Goal: Task Accomplishment & Management: Complete application form

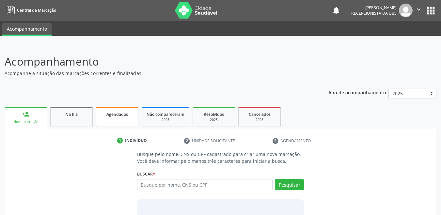
click at [125, 107] on link "Agendados" at bounding box center [117, 117] width 42 height 20
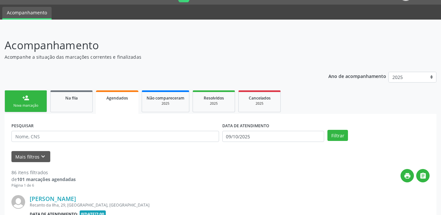
scroll to position [46, 0]
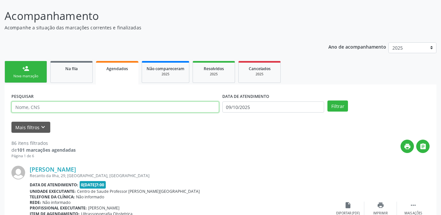
click at [94, 111] on input "text" at bounding box center [115, 107] width 208 height 11
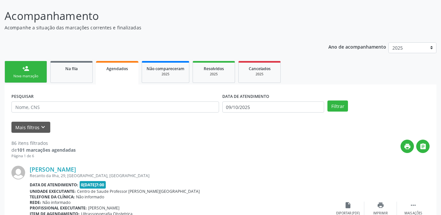
click at [282, 113] on div "DATA DE ATENDIMENTO 0[DATE]" at bounding box center [274, 103] width 106 height 25
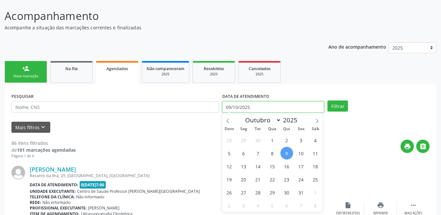
click at [253, 106] on input "09/10/2025" at bounding box center [274, 107] width 102 height 11
click at [287, 153] on span "9" at bounding box center [287, 153] width 13 height 13
type input "09/10/2025"
click at [318, 122] on icon at bounding box center [317, 121] width 2 height 4
select select "10"
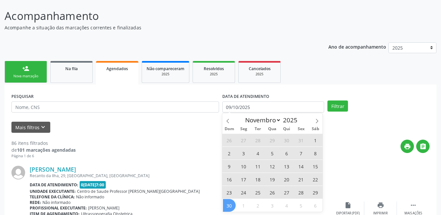
click at [230, 208] on span "30" at bounding box center [229, 205] width 13 height 13
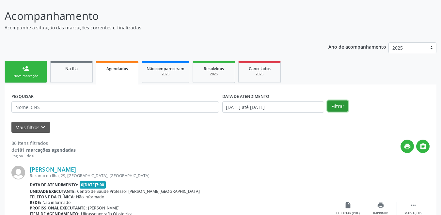
click at [339, 109] on button "Filtrar" at bounding box center [338, 106] width 21 height 11
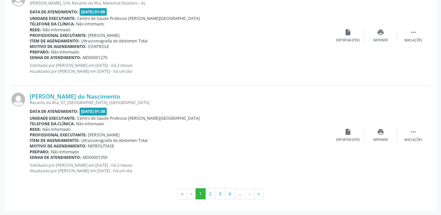
scroll to position [1523, 0]
click at [212, 197] on button "2" at bounding box center [211, 193] width 10 height 11
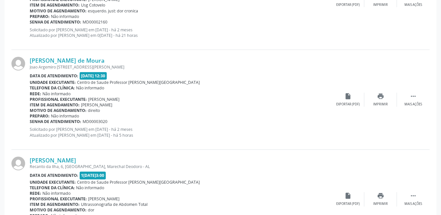
scroll to position [1516, 0]
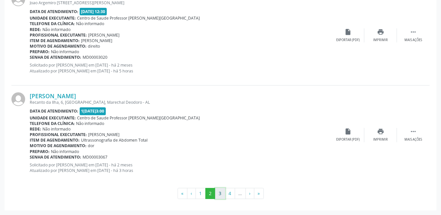
click at [220, 192] on button "3" at bounding box center [220, 193] width 10 height 11
click at [229, 192] on button "4" at bounding box center [230, 193] width 10 height 11
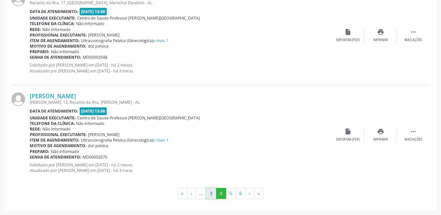
click at [212, 196] on button "3" at bounding box center [212, 193] width 10 height 11
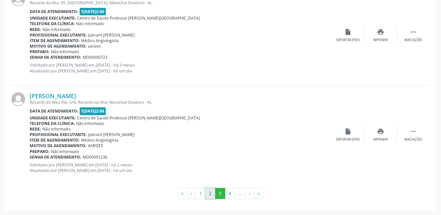
click at [213, 196] on button "2" at bounding box center [211, 193] width 10 height 11
click at [203, 195] on button "1" at bounding box center [201, 193] width 10 height 11
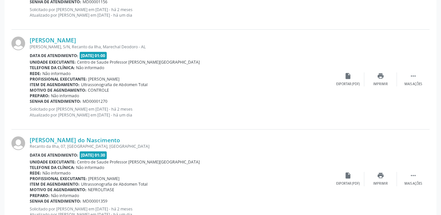
scroll to position [1523, 0]
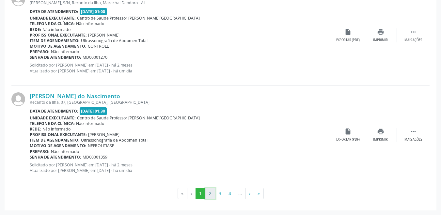
click at [212, 193] on button "2" at bounding box center [211, 193] width 10 height 11
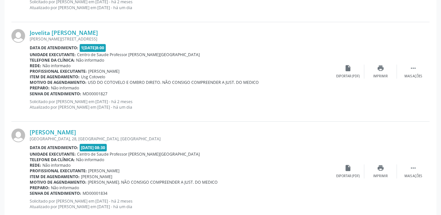
scroll to position [634, 0]
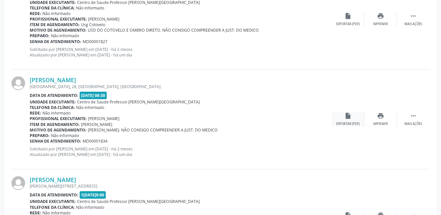
click at [345, 119] on icon "insert_drive_file" at bounding box center [348, 115] width 7 height 7
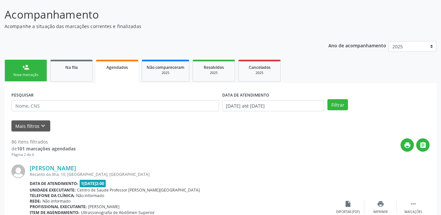
scroll to position [46, 0]
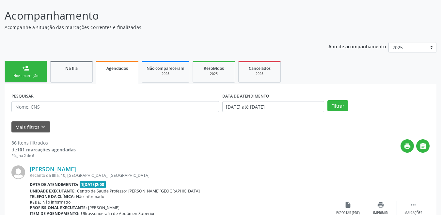
click at [28, 73] on link "person_add Nova marcação" at bounding box center [26, 72] width 42 height 22
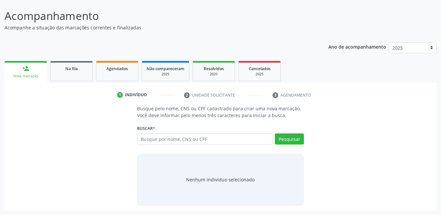
scroll to position [46, 0]
click at [210, 144] on input "text" at bounding box center [205, 139] width 136 height 11
type input "708209127723141"
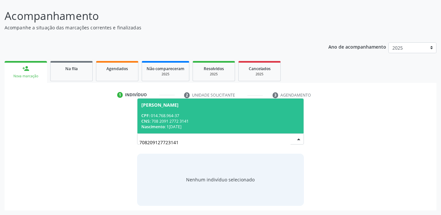
click at [191, 117] on div "CPF: 014.768.964-37" at bounding box center [220, 116] width 159 height 6
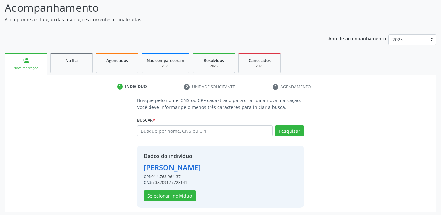
scroll to position [56, 0]
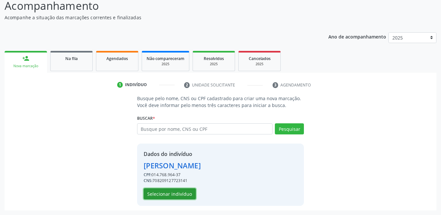
click at [175, 196] on button "Selecionar indivíduo" at bounding box center [170, 194] width 52 height 11
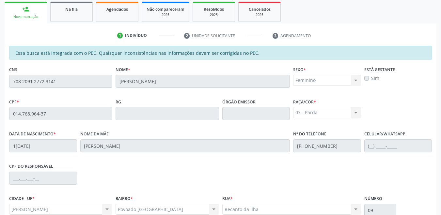
scroll to position [167, 0]
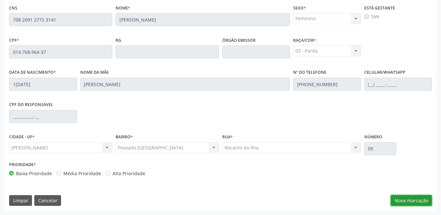
click at [415, 202] on button "Nova marcação" at bounding box center [411, 200] width 41 height 11
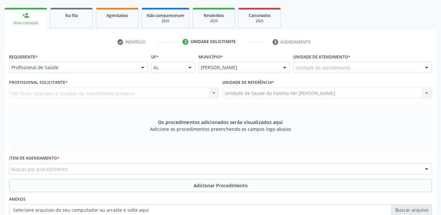
scroll to position [69, 0]
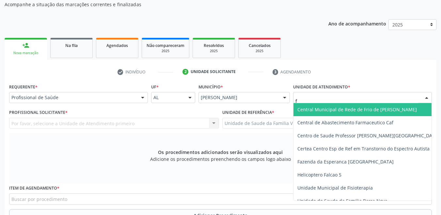
type input "fl"
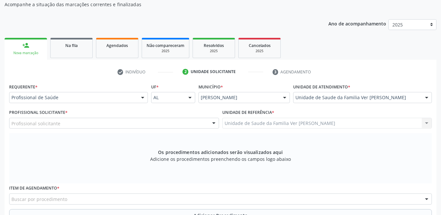
click at [169, 124] on div "Profissional solicitante" at bounding box center [114, 123] width 210 height 11
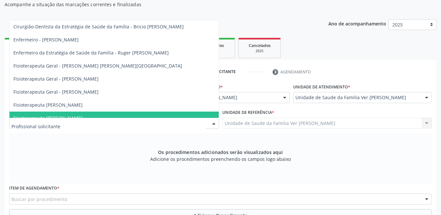
drag, startPoint x: 78, startPoint y: 145, endPoint x: 81, endPoint y: 121, distance: 24.4
click at [78, 144] on div "Os procedimentos adicionados serão visualizados aqui Adicione os procedimentos …" at bounding box center [220, 158] width 423 height 50
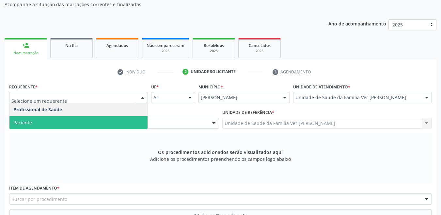
click at [39, 123] on span "Paciente" at bounding box center [78, 122] width 138 height 13
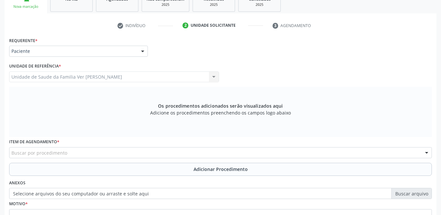
scroll to position [167, 0]
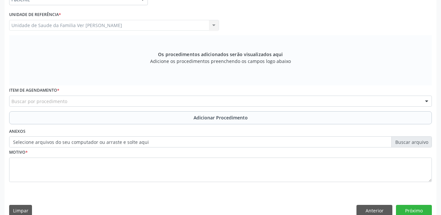
click at [102, 107] on div "Item de agendamento * Buscar por procedimento 0304070076 - .Quimioterapia de Le…" at bounding box center [221, 98] width 426 height 25
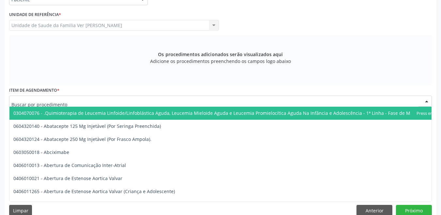
click at [102, 102] on div at bounding box center [220, 101] width 423 height 11
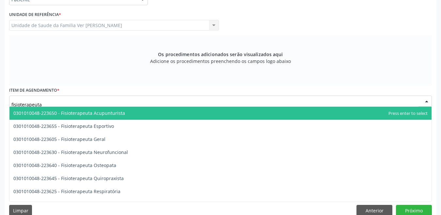
type input "fisioterapeuta"
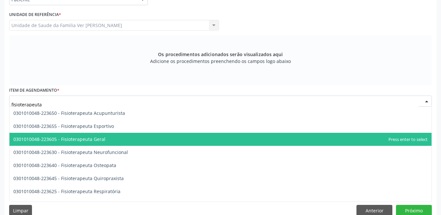
click at [98, 141] on span "0301010048-223605 - Fisioterapeuta Geral" at bounding box center [59, 139] width 92 height 6
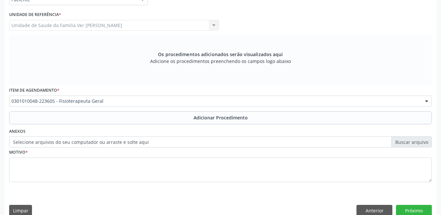
scroll to position [0, 0]
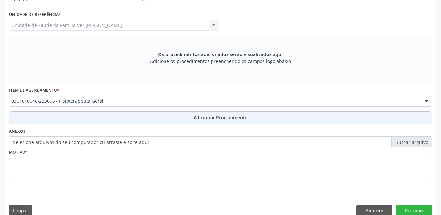
click at [144, 118] on button "Adicionar Procedimento" at bounding box center [220, 117] width 423 height 13
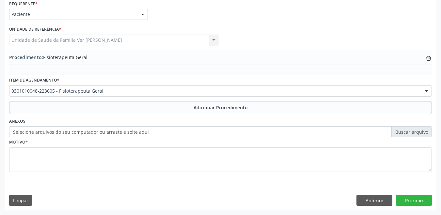
scroll to position [152, 0]
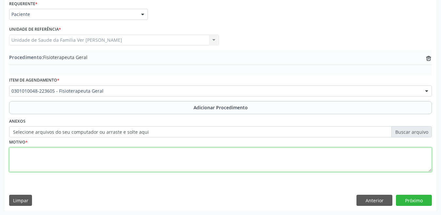
click at [97, 166] on textarea at bounding box center [220, 160] width 423 height 25
type textarea "lesão meniscal medial"
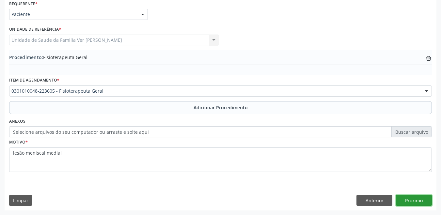
click at [417, 201] on button "Próximo" at bounding box center [414, 200] width 36 height 11
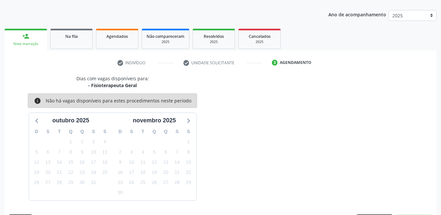
scroll to position [97, 0]
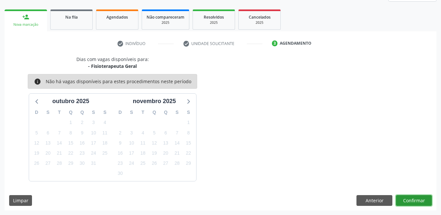
click at [416, 201] on button "Confirmar" at bounding box center [414, 200] width 36 height 11
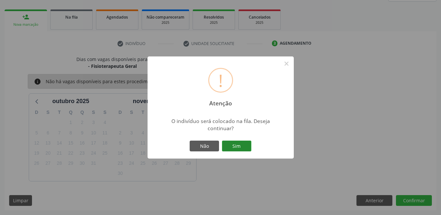
click at [240, 145] on button "Sim" at bounding box center [236, 146] width 29 height 11
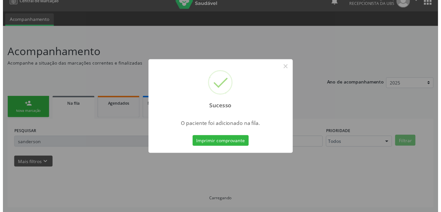
scroll to position [0, 0]
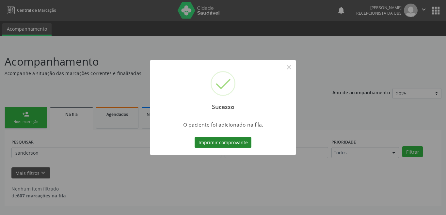
click at [232, 143] on button "Imprimir comprovante" at bounding box center [223, 142] width 57 height 11
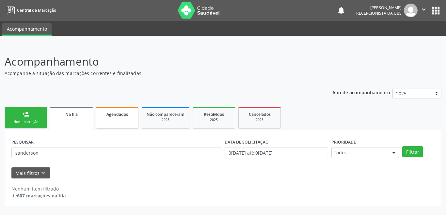
click at [121, 124] on link "Agendados" at bounding box center [117, 118] width 42 height 22
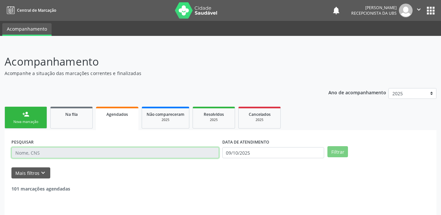
click at [76, 150] on input "text" at bounding box center [115, 152] width 208 height 11
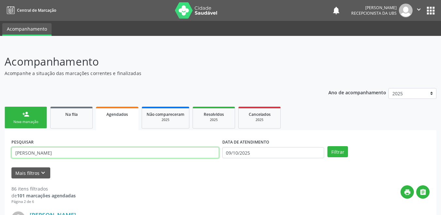
click at [328, 146] on button "Filtrar" at bounding box center [338, 151] width 21 height 11
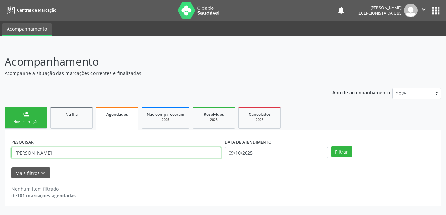
click at [67, 152] on input "[PERSON_NAME]" at bounding box center [116, 152] width 210 height 11
click at [332, 146] on button "Filtrar" at bounding box center [342, 151] width 21 height 11
click at [80, 153] on input "[PERSON_NAME]" at bounding box center [116, 152] width 210 height 11
click at [332, 146] on button "Filtrar" at bounding box center [342, 151] width 21 height 11
click at [68, 154] on input "[PERSON_NAME]" at bounding box center [116, 152] width 210 height 11
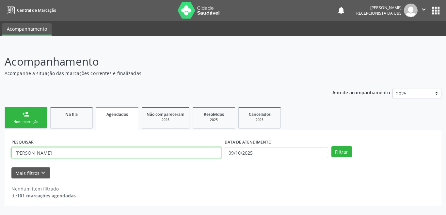
drag, startPoint x: 45, startPoint y: 152, endPoint x: 0, endPoint y: 160, distance: 46.1
click at [0, 160] on div "Acompanhamento Acompanhe a situação das marcações correntes e finalizadas Relat…" at bounding box center [223, 130] width 446 height 170
type input "a"
click at [63, 157] on input "a" at bounding box center [116, 152] width 210 height 11
click at [40, 154] on input "text" at bounding box center [116, 152] width 210 height 11
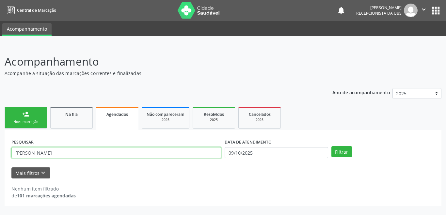
type input "[PERSON_NAME]"
click at [332, 146] on button "Filtrar" at bounding box center [342, 151] width 21 height 11
click at [58, 154] on input "[PERSON_NAME]" at bounding box center [116, 152] width 210 height 11
drag, startPoint x: 58, startPoint y: 154, endPoint x: 0, endPoint y: 139, distance: 60.0
click at [0, 139] on div "Acompanhamento Acompanhe a situação das marcações correntes e finalizadas Relat…" at bounding box center [223, 130] width 446 height 170
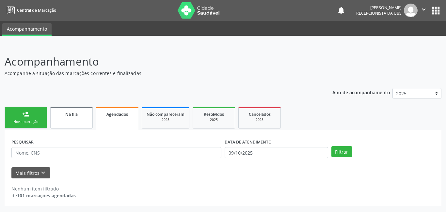
click at [74, 120] on link "Na fila" at bounding box center [71, 118] width 42 height 22
click at [119, 118] on link "Agendados" at bounding box center [117, 118] width 42 height 22
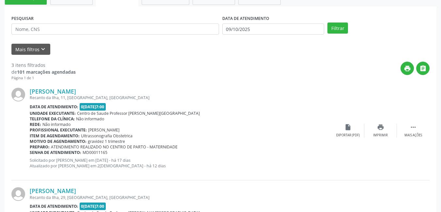
scroll to position [131, 0]
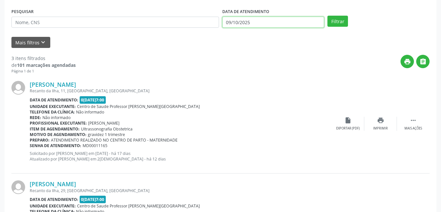
click at [253, 23] on input "09/10/2025" at bounding box center [274, 22] width 102 height 11
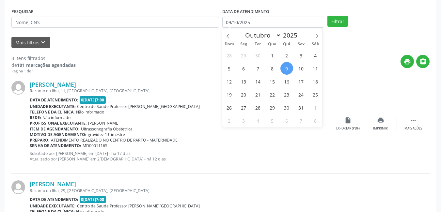
click at [286, 69] on span "9" at bounding box center [287, 68] width 13 height 13
type input "09/10/2025"
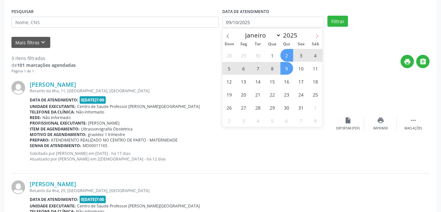
click at [317, 38] on icon at bounding box center [317, 36] width 2 height 4
select select "10"
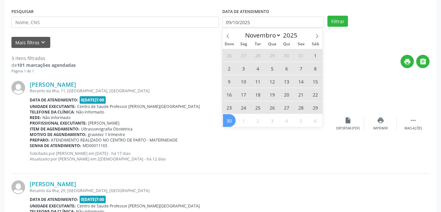
drag, startPoint x: 227, startPoint y: 122, endPoint x: 233, endPoint y: 109, distance: 14.0
click at [229, 120] on span "30" at bounding box center [229, 120] width 13 height 13
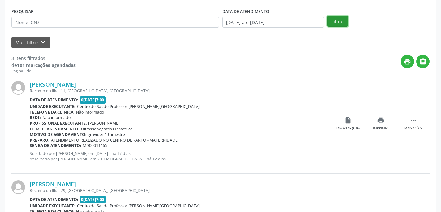
click at [335, 20] on button "Filtrar" at bounding box center [338, 21] width 21 height 11
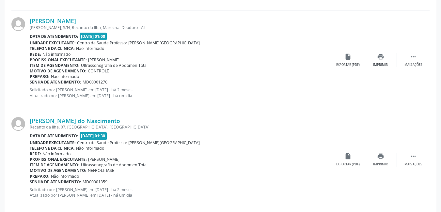
scroll to position [1526, 0]
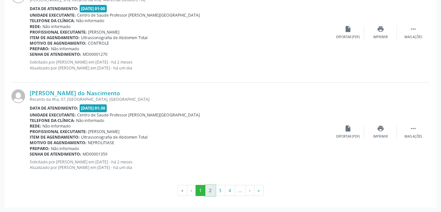
click at [212, 192] on button "2" at bounding box center [211, 190] width 10 height 11
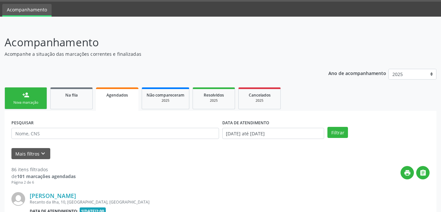
scroll to position [1519, 0]
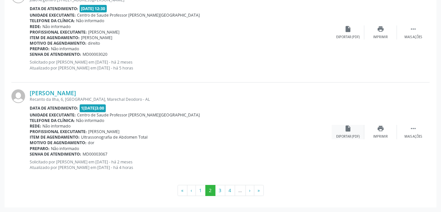
click at [359, 133] on div "insert_drive_file Exportar (PDF)" at bounding box center [348, 132] width 33 height 14
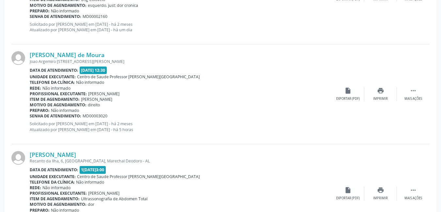
scroll to position [1454, 0]
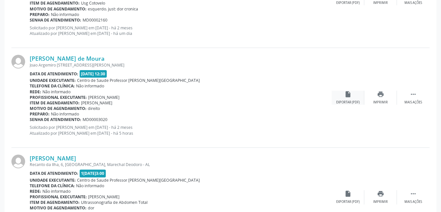
click at [347, 99] on div "insert_drive_file Exportar (PDF)" at bounding box center [348, 98] width 33 height 14
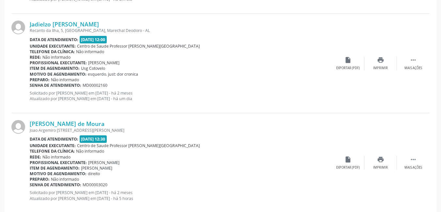
scroll to position [1356, 0]
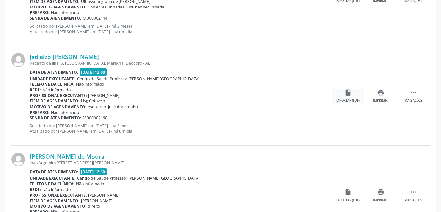
click at [356, 99] on div "Exportar (PDF)" at bounding box center [349, 101] width 24 height 5
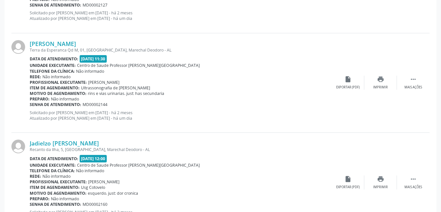
scroll to position [1258, 0]
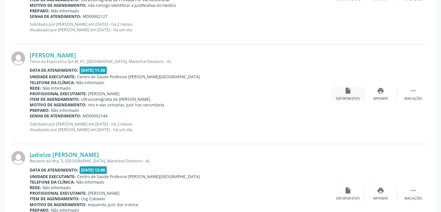
click at [351, 92] on icon "insert_drive_file" at bounding box center [348, 90] width 7 height 7
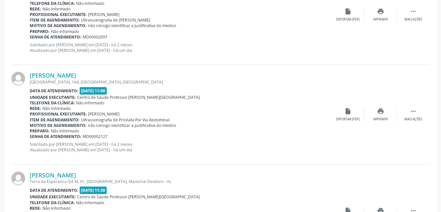
scroll to position [1127, 0]
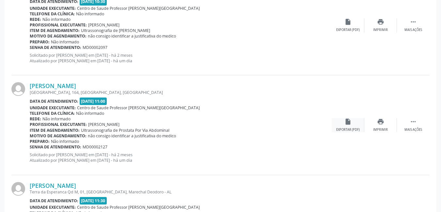
click at [342, 125] on div "insert_drive_file Exportar (PDF)" at bounding box center [348, 125] width 33 height 14
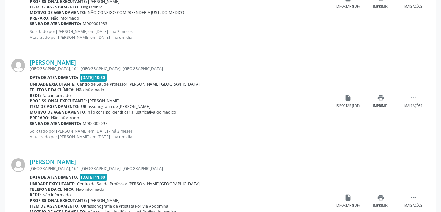
scroll to position [1095, 0]
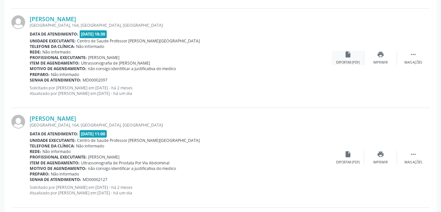
click at [345, 59] on div "insert_drive_file Exportar (PDF)" at bounding box center [348, 58] width 33 height 14
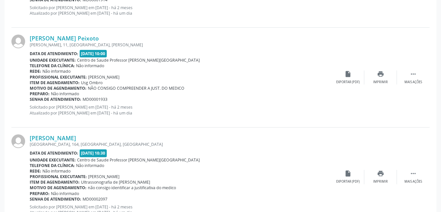
scroll to position [964, 0]
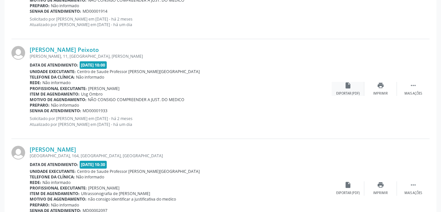
click at [347, 88] on icon "insert_drive_file" at bounding box center [348, 85] width 7 height 7
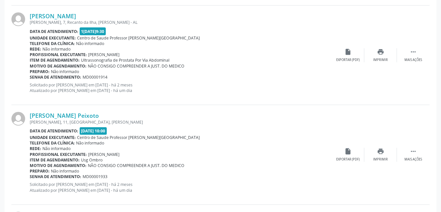
scroll to position [866, 0]
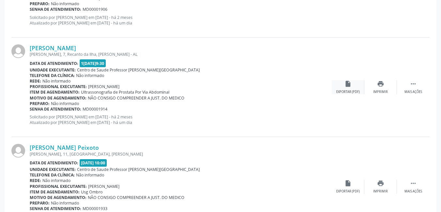
click at [352, 90] on div "Exportar (PDF)" at bounding box center [349, 92] width 24 height 5
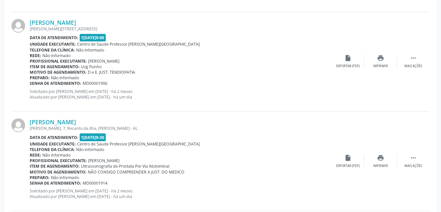
scroll to position [768, 0]
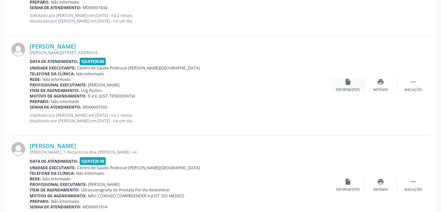
click at [345, 83] on icon "insert_drive_file" at bounding box center [348, 81] width 7 height 7
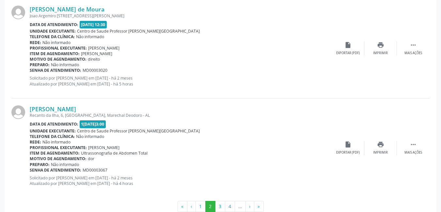
scroll to position [1519, 0]
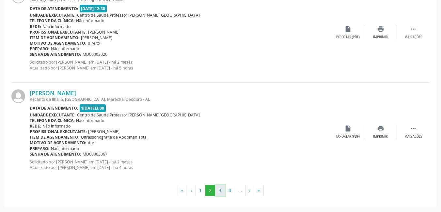
click at [223, 188] on button "3" at bounding box center [220, 190] width 10 height 11
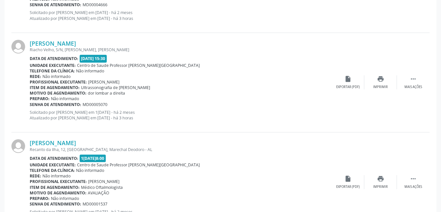
scroll to position [572, 0]
click at [353, 83] on div "insert_drive_file Exportar (PDF)" at bounding box center [348, 82] width 33 height 14
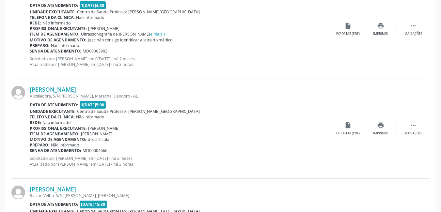
scroll to position [408, 0]
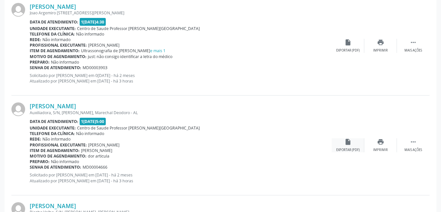
click at [354, 149] on div "Exportar (PDF)" at bounding box center [349, 150] width 24 height 5
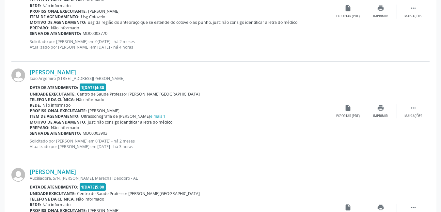
scroll to position [343, 0]
click at [350, 114] on div "Exportar (PDF)" at bounding box center [349, 116] width 24 height 5
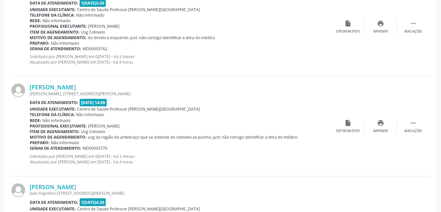
scroll to position [245, 0]
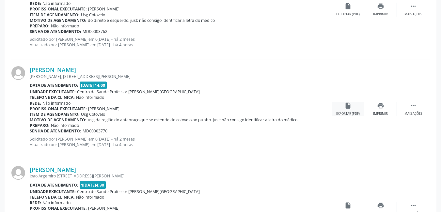
click at [350, 104] on icon "insert_drive_file" at bounding box center [348, 105] width 7 height 7
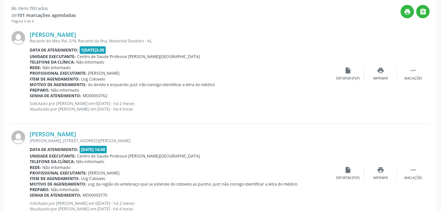
scroll to position [180, 0]
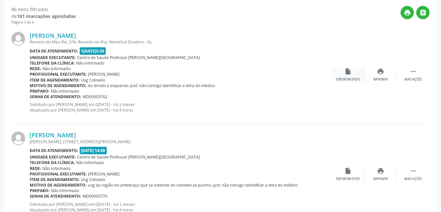
click at [346, 78] on div "Exportar (PDF)" at bounding box center [349, 79] width 24 height 5
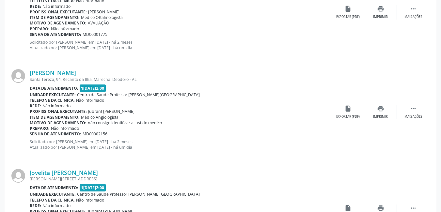
scroll to position [1519, 0]
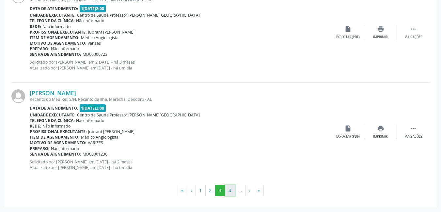
click at [230, 190] on button "4" at bounding box center [230, 190] width 10 height 11
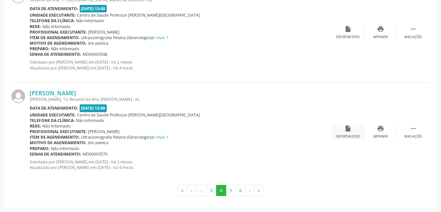
click at [349, 137] on div "Exportar (PDF)" at bounding box center [349, 137] width 24 height 5
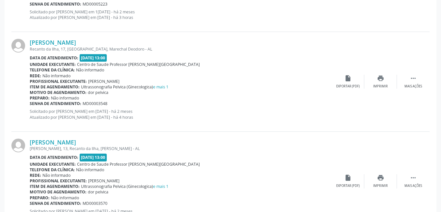
scroll to position [1454, 0]
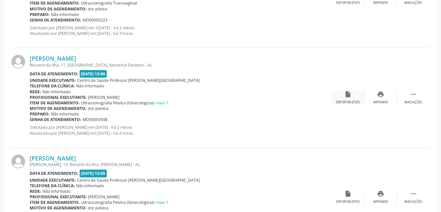
click at [349, 97] on icon "insert_drive_file" at bounding box center [348, 94] width 7 height 7
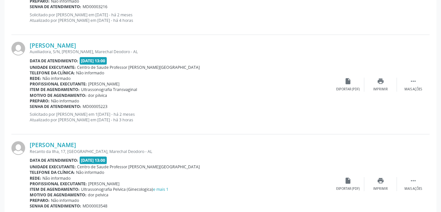
scroll to position [1356, 0]
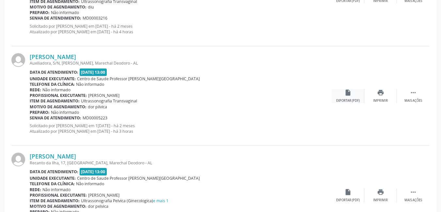
click at [352, 92] on icon "insert_drive_file" at bounding box center [348, 92] width 7 height 7
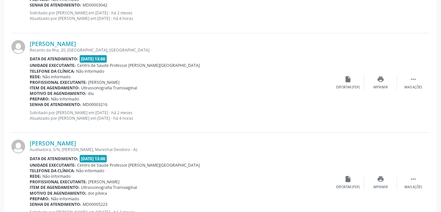
scroll to position [1258, 0]
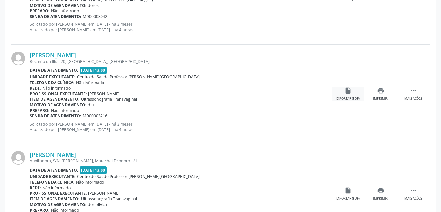
click at [343, 95] on div "insert_drive_file Exportar (PDF)" at bounding box center [348, 94] width 33 height 14
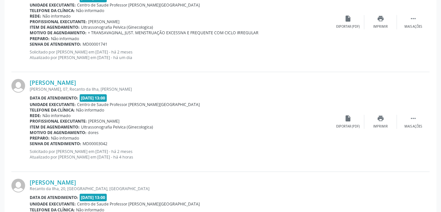
scroll to position [1127, 0]
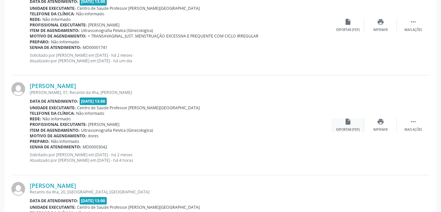
click at [347, 127] on div "insert_drive_file Exportar (PDF)" at bounding box center [348, 125] width 33 height 14
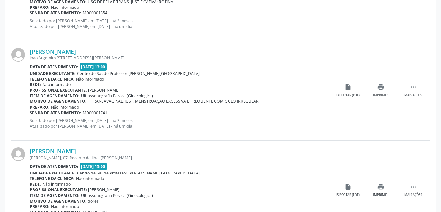
scroll to position [1029, 0]
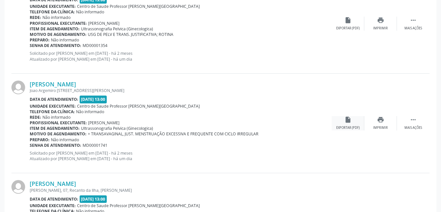
click at [350, 126] on div "Exportar (PDF)" at bounding box center [349, 128] width 24 height 5
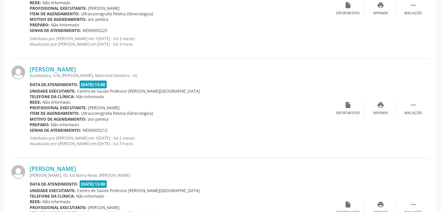
scroll to position [833, 0]
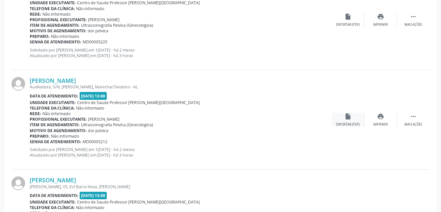
click at [343, 117] on div "insert_drive_file Exportar (PDF)" at bounding box center [348, 120] width 33 height 14
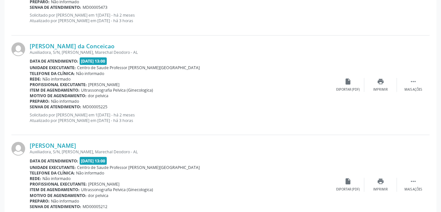
scroll to position [768, 0]
click at [345, 87] on div "insert_drive_file Exportar (PDF)" at bounding box center [348, 85] width 33 height 14
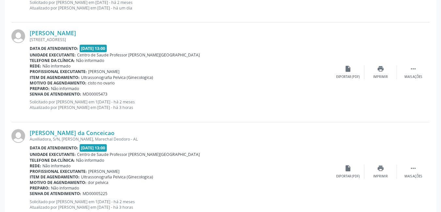
scroll to position [670, 0]
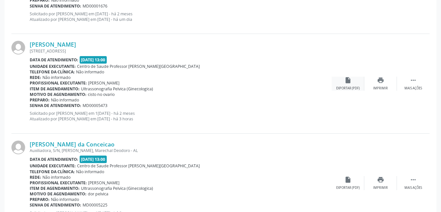
click at [356, 84] on div "insert_drive_file Exportar (PDF)" at bounding box center [348, 84] width 33 height 14
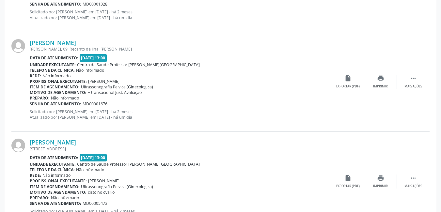
scroll to position [539, 0]
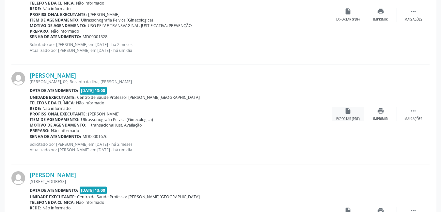
click at [347, 120] on div "Exportar (PDF)" at bounding box center [349, 119] width 24 height 5
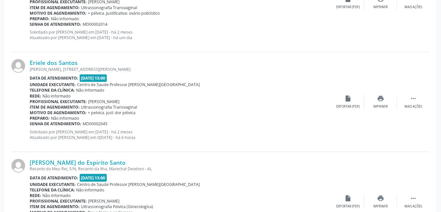
scroll to position [245, 0]
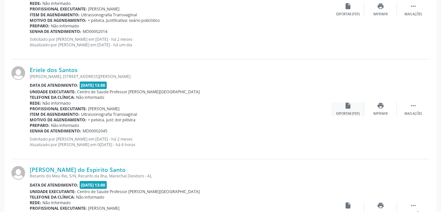
click at [353, 108] on div "insert_drive_file Exportar (PDF)" at bounding box center [348, 109] width 33 height 14
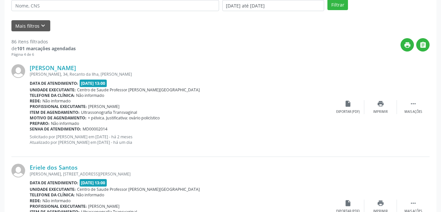
scroll to position [147, 0]
click at [346, 108] on div "insert_drive_file Exportar (PDF)" at bounding box center [348, 108] width 33 height 14
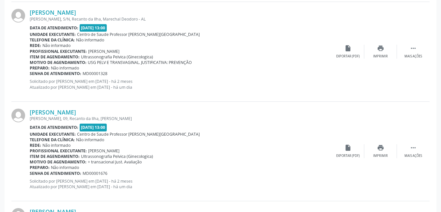
scroll to position [1519, 0]
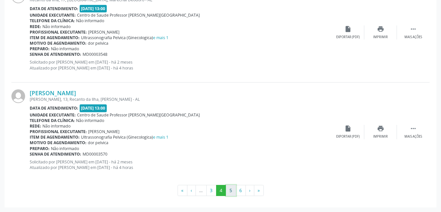
click at [229, 190] on button "5" at bounding box center [231, 190] width 10 height 11
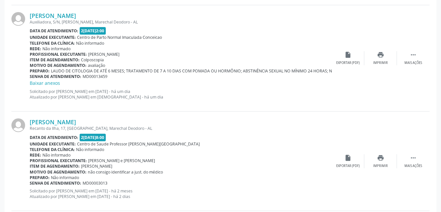
scroll to position [1285, 0]
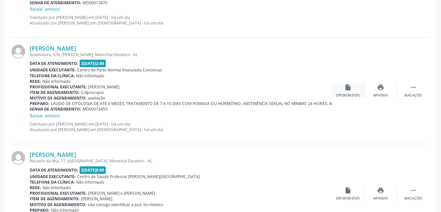
click at [348, 90] on icon "insert_drive_file" at bounding box center [348, 87] width 7 height 7
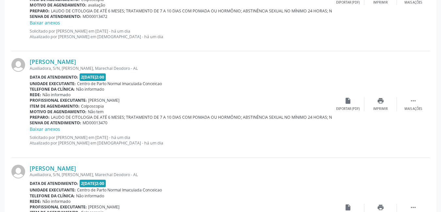
scroll to position [1155, 0]
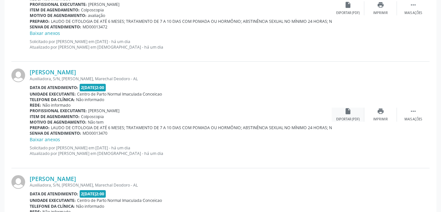
click at [345, 120] on div "Exportar (PDF)" at bounding box center [349, 119] width 24 height 5
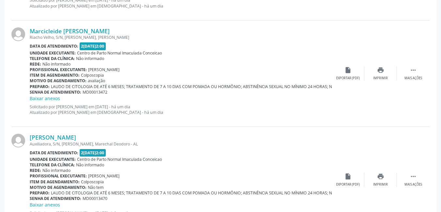
scroll to position [1057, 0]
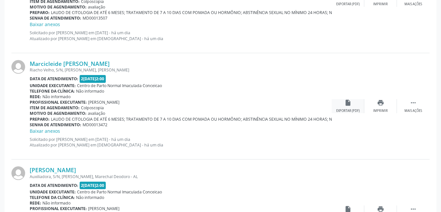
click at [354, 106] on div "insert_drive_file Exportar (PDF)" at bounding box center [348, 106] width 33 height 14
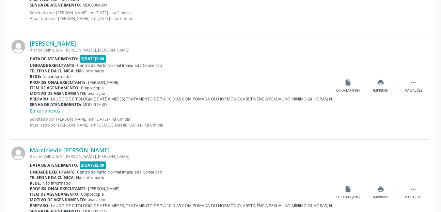
scroll to position [959, 0]
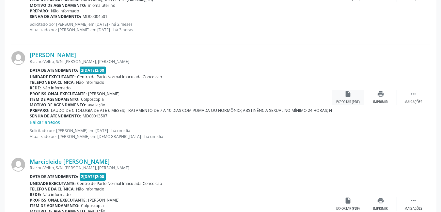
click at [351, 100] on div "Exportar (PDF)" at bounding box center [349, 102] width 24 height 5
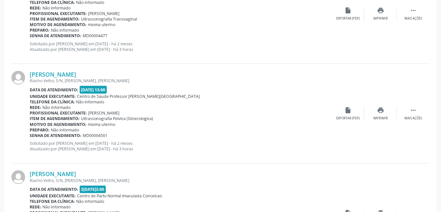
scroll to position [828, 0]
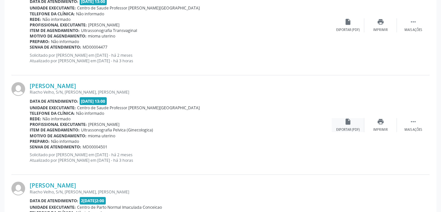
click at [348, 128] on div "Exportar (PDF)" at bounding box center [349, 130] width 24 height 5
click at [346, 25] on icon "insert_drive_file" at bounding box center [348, 21] width 7 height 7
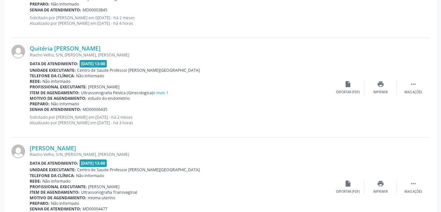
scroll to position [665, 0]
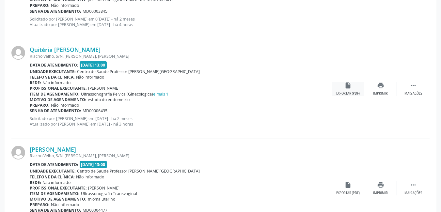
click at [349, 92] on div "Exportar (PDF)" at bounding box center [349, 93] width 24 height 5
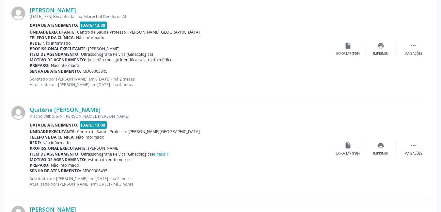
scroll to position [599, 0]
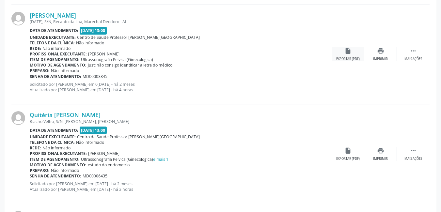
click at [352, 57] on div "insert_drive_file Exportar (PDF)" at bounding box center [348, 54] width 33 height 14
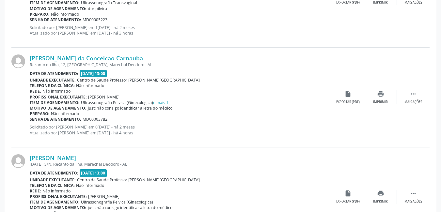
scroll to position [436, 0]
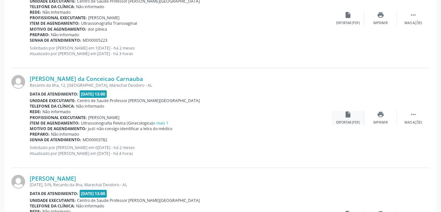
click at [346, 121] on div "Exportar (PDF)" at bounding box center [349, 123] width 24 height 5
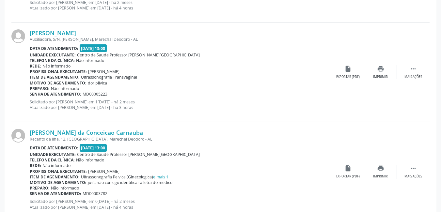
scroll to position [371, 0]
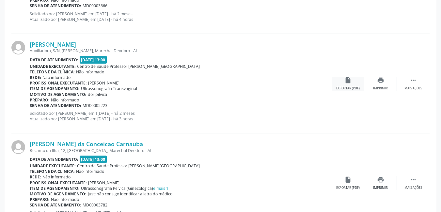
click at [343, 84] on div "insert_drive_file Exportar (PDF)" at bounding box center [348, 84] width 33 height 14
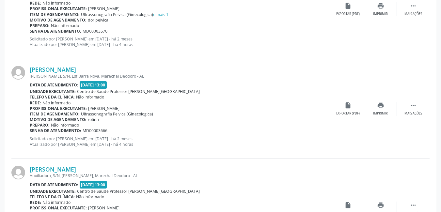
scroll to position [240, 0]
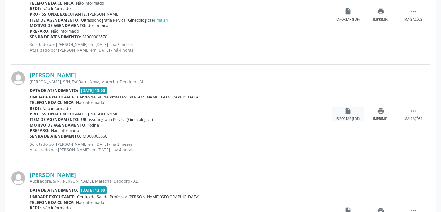
click at [352, 118] on div "Exportar (PDF)" at bounding box center [349, 119] width 24 height 5
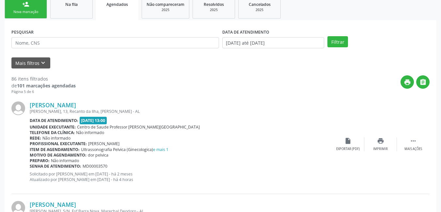
scroll to position [109, 0]
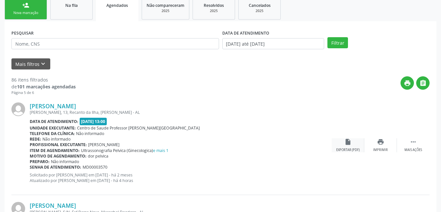
click at [348, 145] on icon "insert_drive_file" at bounding box center [348, 142] width 7 height 7
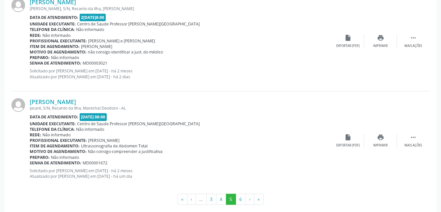
scroll to position [1547, 0]
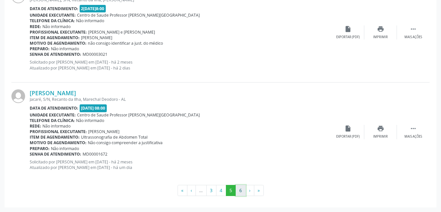
click at [245, 191] on button "6" at bounding box center [241, 190] width 10 height 11
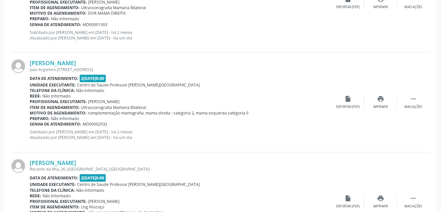
scroll to position [663, 0]
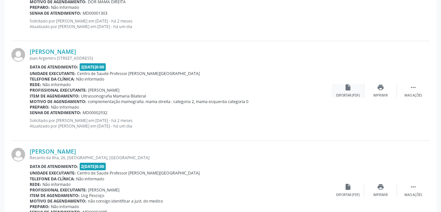
click at [349, 91] on div "insert_drive_file Exportar (PDF)" at bounding box center [348, 91] width 33 height 14
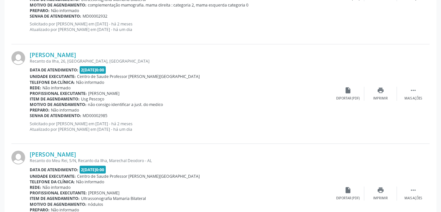
scroll to position [761, 0]
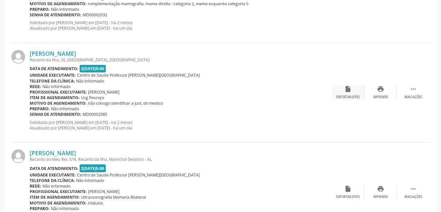
click at [347, 96] on div "Exportar (PDF)" at bounding box center [349, 97] width 24 height 5
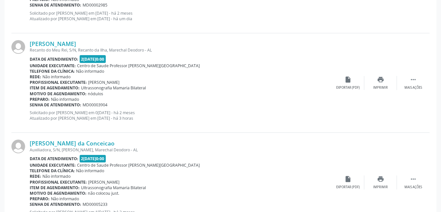
scroll to position [826, 0]
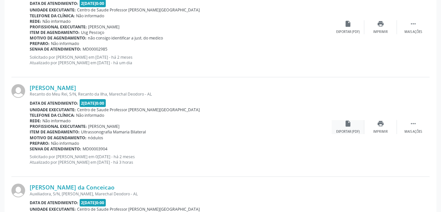
click at [345, 124] on icon "insert_drive_file" at bounding box center [348, 123] width 7 height 7
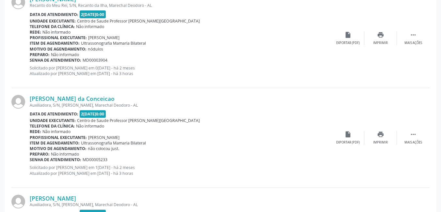
scroll to position [924, 0]
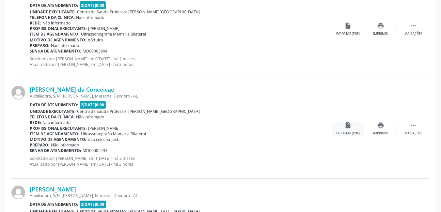
click at [347, 128] on icon "insert_drive_file" at bounding box center [348, 125] width 7 height 7
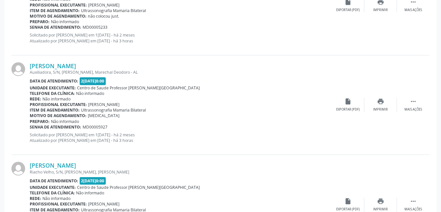
scroll to position [1055, 0]
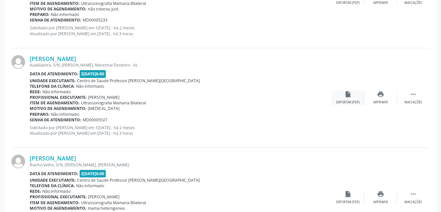
click at [347, 98] on icon "insert_drive_file" at bounding box center [348, 94] width 7 height 7
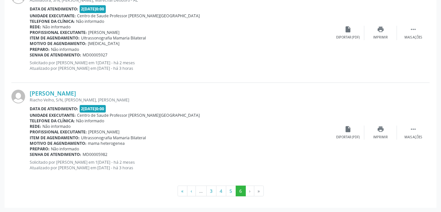
scroll to position [1120, 0]
click at [352, 132] on div "insert_drive_file Exportar (PDF)" at bounding box center [348, 132] width 33 height 14
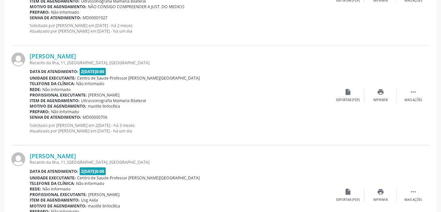
scroll to position [73, 0]
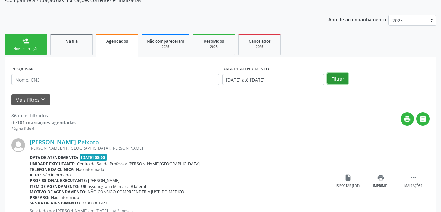
click at [333, 75] on button "Filtrar" at bounding box center [338, 78] width 21 height 11
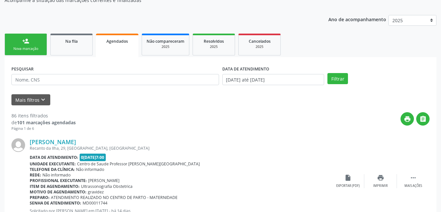
scroll to position [106, 0]
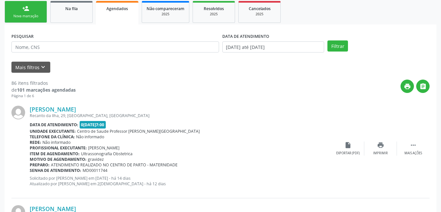
click at [42, 6] on link "person_add Nova marcação" at bounding box center [26, 12] width 42 height 22
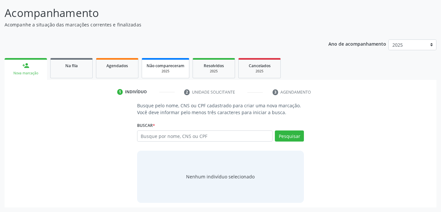
scroll to position [49, 0]
drag, startPoint x: 190, startPoint y: 140, endPoint x: 213, endPoint y: 150, distance: 24.7
click at [191, 140] on input "text" at bounding box center [205, 136] width 136 height 11
click at [205, 136] on input "text" at bounding box center [205, 136] width 136 height 11
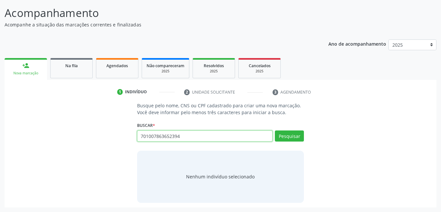
type input "701007863652394"
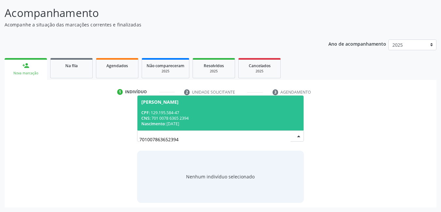
click at [217, 123] on div "Nascimento: 1[DATE]" at bounding box center [220, 124] width 159 height 6
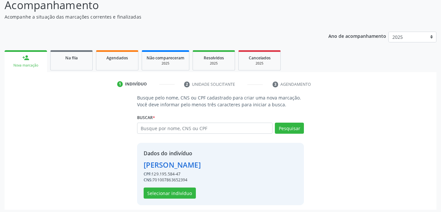
scroll to position [59, 0]
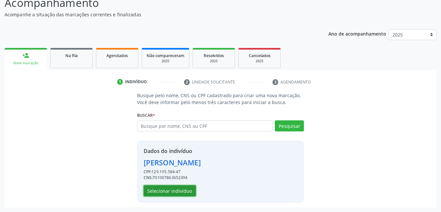
click at [182, 193] on button "Selecionar indivíduo" at bounding box center [170, 191] width 52 height 11
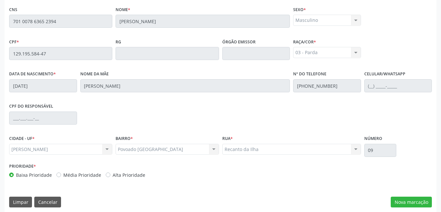
scroll to position [170, 0]
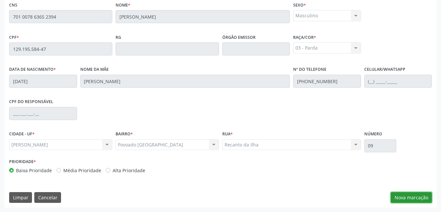
click at [423, 196] on button "Nova marcação" at bounding box center [411, 197] width 41 height 11
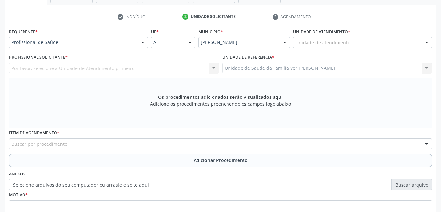
scroll to position [105, 0]
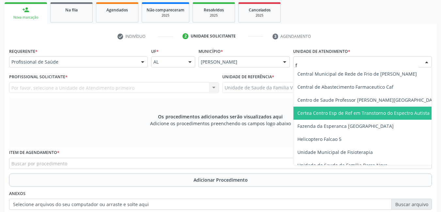
type input "fl"
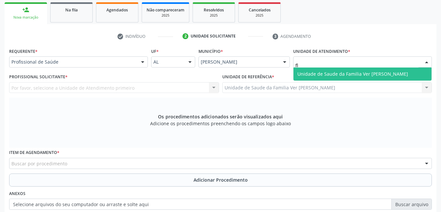
click at [330, 75] on span "Unidade de Saude da Familia Ver [PERSON_NAME]" at bounding box center [353, 74] width 111 height 6
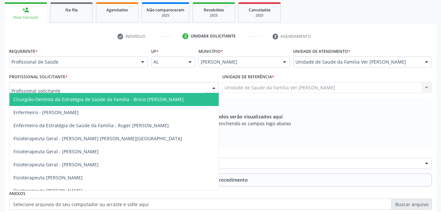
click at [118, 89] on div at bounding box center [114, 87] width 210 height 11
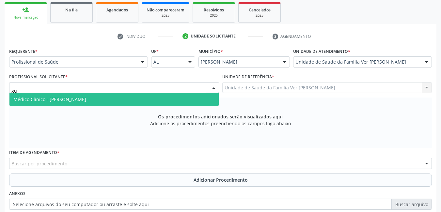
type input "gus"
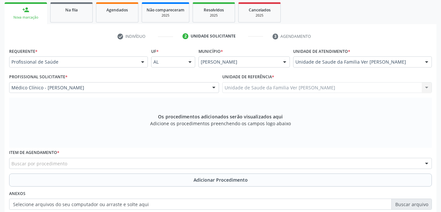
click at [117, 166] on div "Buscar por procedimento" at bounding box center [220, 163] width 423 height 11
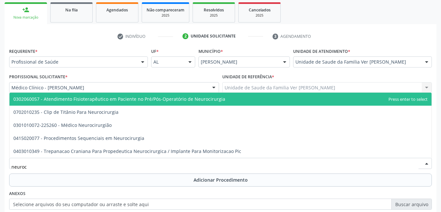
type input "neuroci"
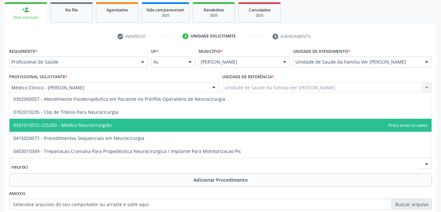
click at [125, 124] on span "0301010072-225260 - Médico Neurocirurgião" at bounding box center [220, 125] width 422 height 13
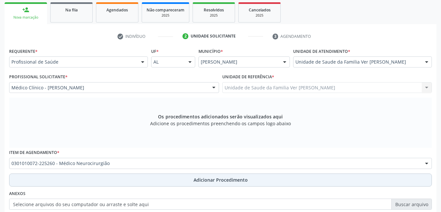
click at [129, 177] on button "Adicionar Procedimento" at bounding box center [220, 180] width 423 height 13
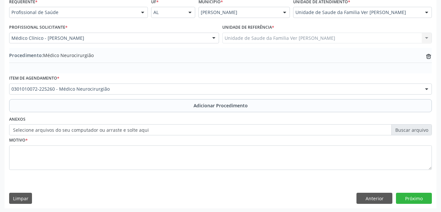
scroll to position [155, 0]
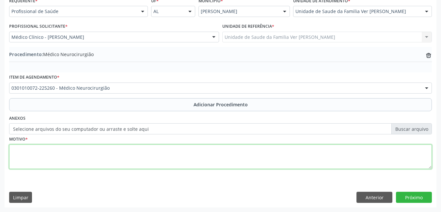
click at [127, 165] on textarea at bounding box center [220, 157] width 423 height 25
type textarea "paciente com má formação congênita que dificulta a deambulação"
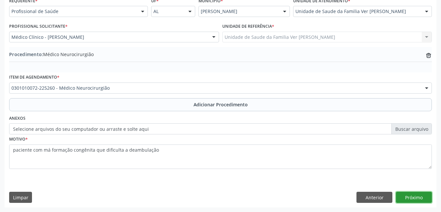
click at [413, 194] on button "Próximo" at bounding box center [414, 197] width 36 height 11
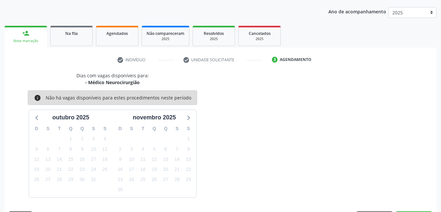
scroll to position [100, 0]
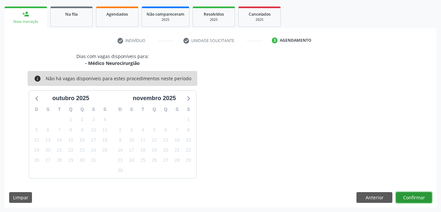
click at [417, 199] on button "Confirmar" at bounding box center [414, 197] width 36 height 11
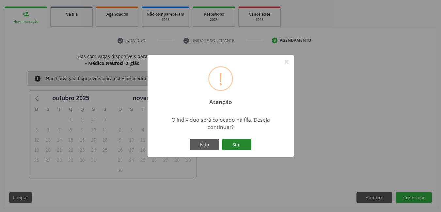
click at [232, 147] on button "Sim" at bounding box center [236, 144] width 29 height 11
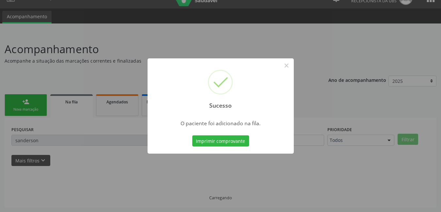
scroll to position [0, 0]
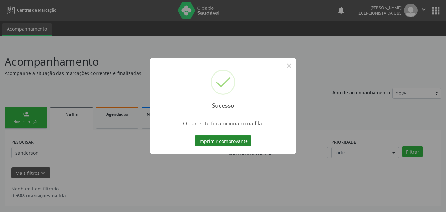
click at [229, 141] on button "Imprimir comprovante" at bounding box center [223, 141] width 57 height 11
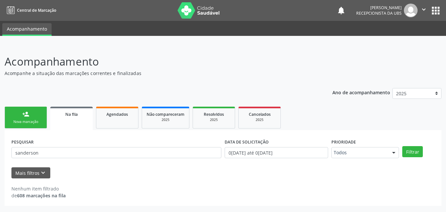
click at [23, 111] on div "person_add" at bounding box center [25, 114] width 7 height 7
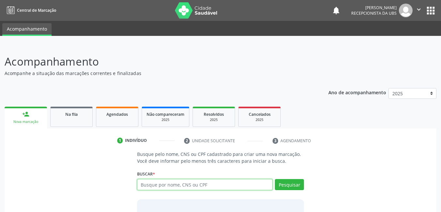
click at [213, 185] on input "text" at bounding box center [205, 184] width 136 height 11
type input "701007863652394"
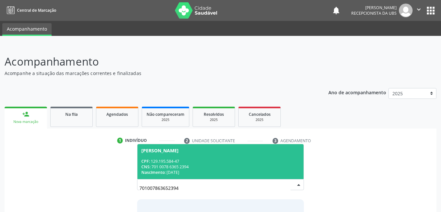
click at [216, 174] on div "Nascimento: 1[DATE]" at bounding box center [220, 173] width 159 height 6
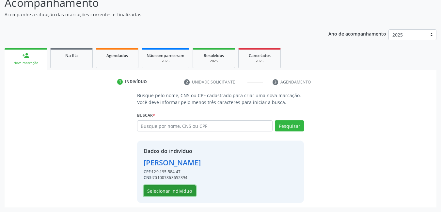
click at [188, 194] on button "Selecionar indivíduo" at bounding box center [170, 191] width 52 height 11
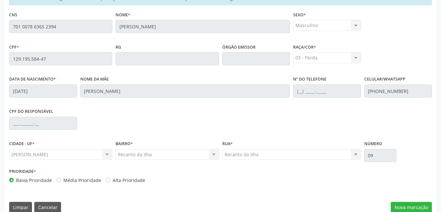
scroll to position [170, 0]
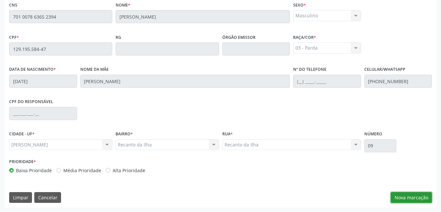
click at [405, 199] on button "Nova marcação" at bounding box center [411, 197] width 41 height 11
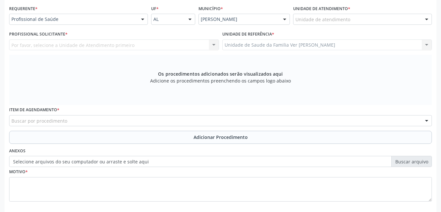
scroll to position [137, 0]
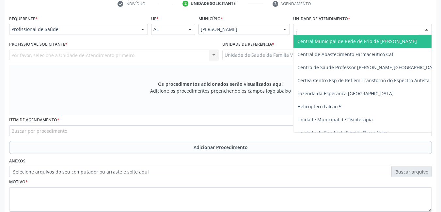
type input "fl"
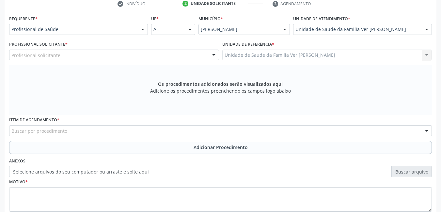
click at [153, 55] on div "Profissional solicitante" at bounding box center [114, 55] width 210 height 11
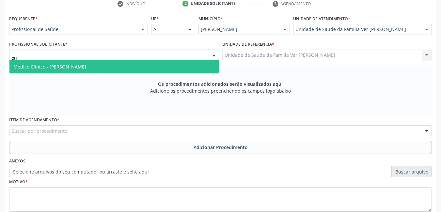
type input "gus"
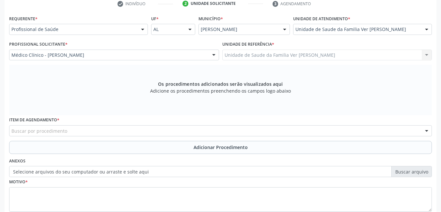
click at [148, 129] on div "Buscar por procedimento" at bounding box center [220, 130] width 423 height 11
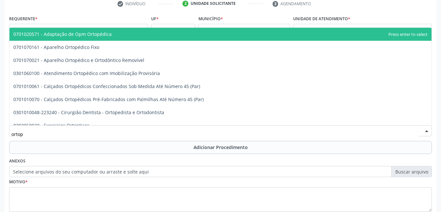
type input "ortope"
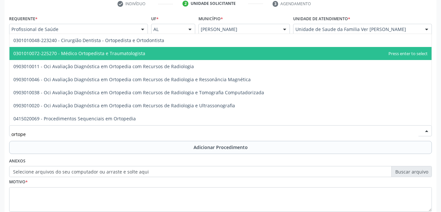
click at [134, 56] on span "0301010072-225270 - Médico Ortopedista e Traumatologista" at bounding box center [79, 53] width 132 height 6
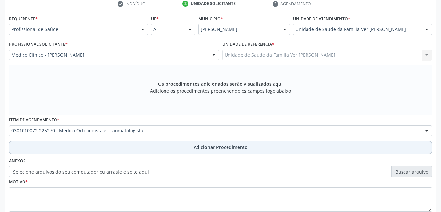
click at [145, 151] on button "Adicionar Procedimento" at bounding box center [220, 147] width 423 height 13
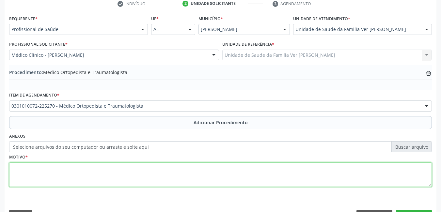
click at [118, 177] on textarea at bounding box center [220, 175] width 423 height 25
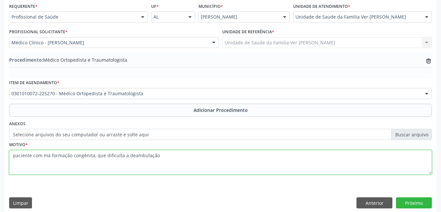
scroll to position [155, 0]
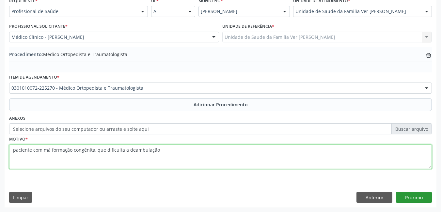
type textarea "paciente com má formação congênita, que dificulta a deambulação"
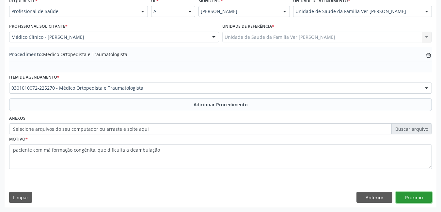
click at [429, 198] on button "Próximo" at bounding box center [414, 197] width 36 height 11
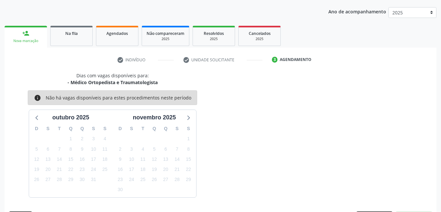
scroll to position [100, 0]
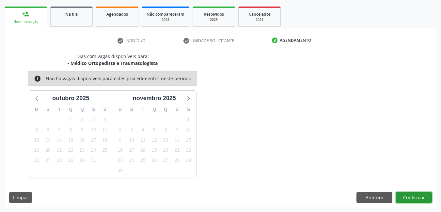
click at [421, 196] on button "Confirmar" at bounding box center [414, 197] width 36 height 11
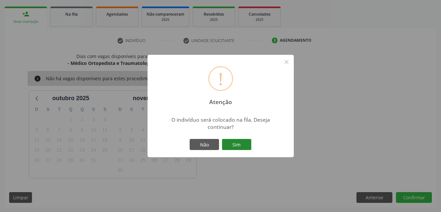
click at [240, 149] on button "Sim" at bounding box center [236, 144] width 29 height 11
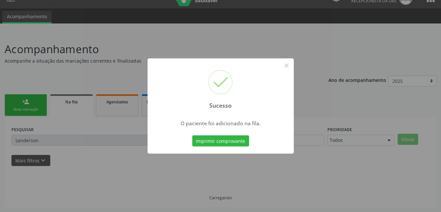
scroll to position [12, 0]
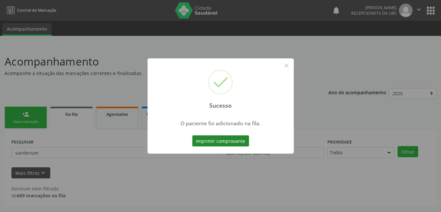
click at [236, 142] on button "Imprimir comprovante" at bounding box center [220, 141] width 57 height 11
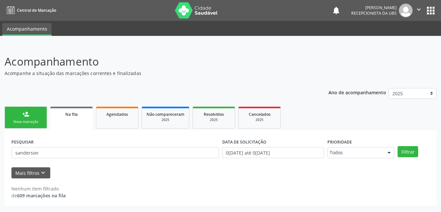
scroll to position [0, 0]
click at [33, 121] on div "Nova marcação" at bounding box center [25, 122] width 33 height 5
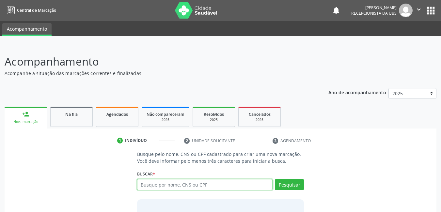
click at [244, 184] on input "text" at bounding box center [205, 184] width 136 height 11
type input "701007863652394"
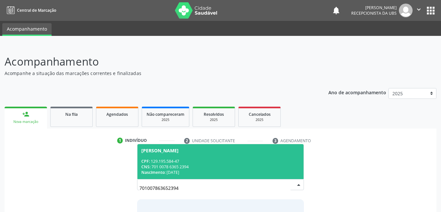
click at [218, 170] on div "Nascimento: 1[DATE]" at bounding box center [220, 173] width 159 height 6
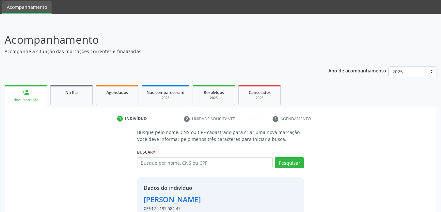
scroll to position [59, 0]
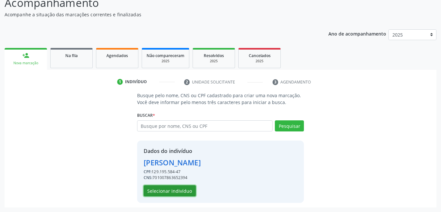
click at [178, 190] on button "Selecionar indivíduo" at bounding box center [170, 191] width 52 height 11
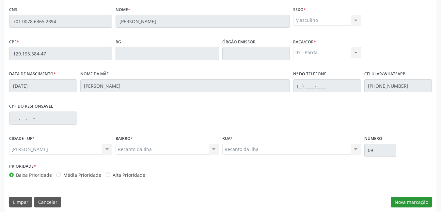
scroll to position [170, 0]
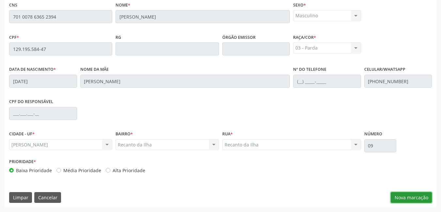
click at [419, 197] on button "Nova marcação" at bounding box center [411, 197] width 41 height 11
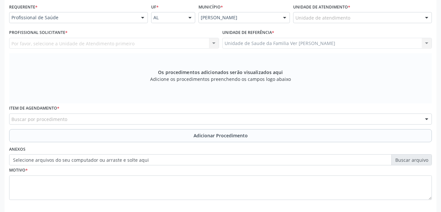
scroll to position [105, 0]
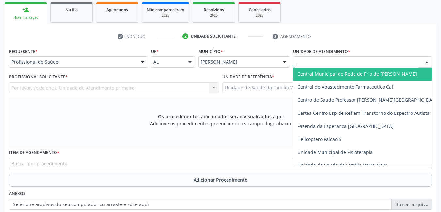
type input "fl"
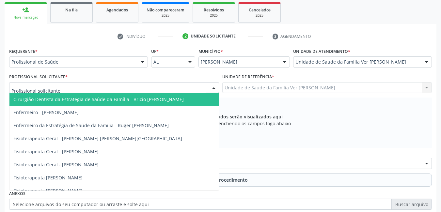
click at [159, 86] on div at bounding box center [114, 87] width 210 height 11
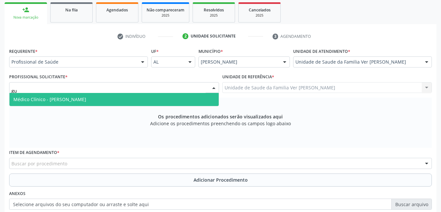
type input "gus"
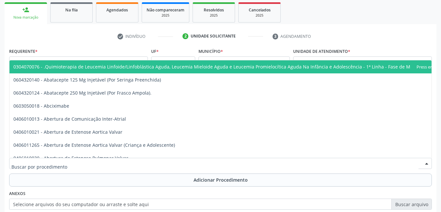
click at [142, 160] on div at bounding box center [220, 163] width 423 height 11
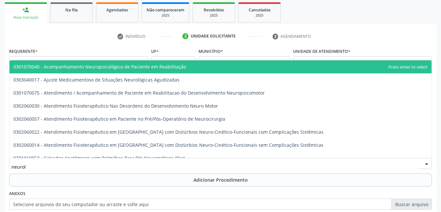
type input "neurolo"
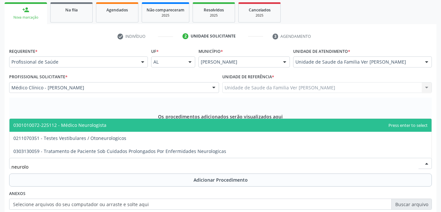
click at [143, 125] on span "0301010072-225112 - Médico Neurologista" at bounding box center [220, 125] width 422 height 13
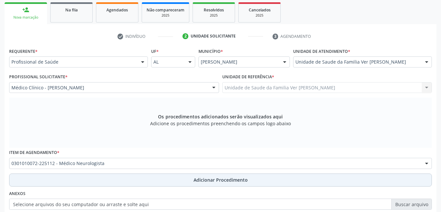
click at [139, 177] on button "Adicionar Procedimento" at bounding box center [220, 180] width 423 height 13
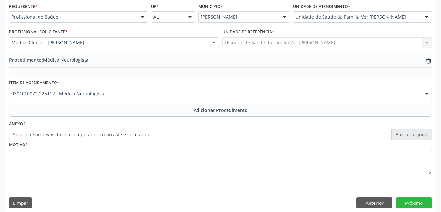
scroll to position [155, 0]
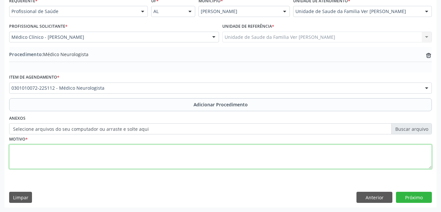
click at [142, 160] on textarea at bounding box center [220, 157] width 423 height 25
type textarea "não da para entender a justificativa"
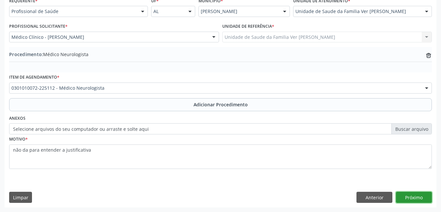
click at [419, 192] on button "Próximo" at bounding box center [414, 197] width 36 height 11
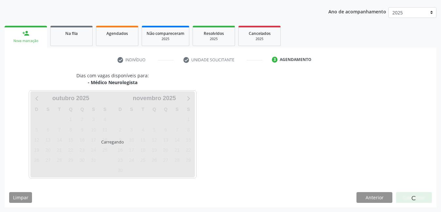
scroll to position [100, 0]
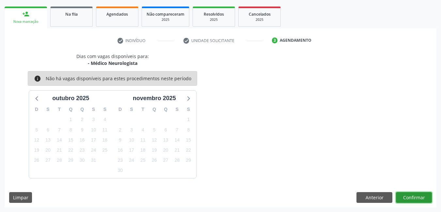
click at [415, 199] on button "Confirmar" at bounding box center [414, 197] width 36 height 11
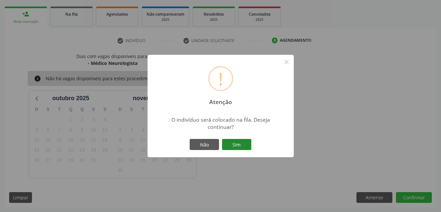
click at [239, 141] on button "Sim" at bounding box center [236, 144] width 29 height 11
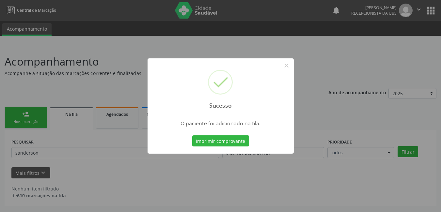
scroll to position [0, 0]
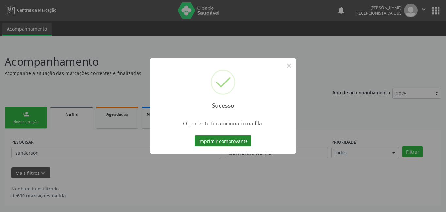
click at [227, 140] on button "Imprimir comprovante" at bounding box center [223, 141] width 57 height 11
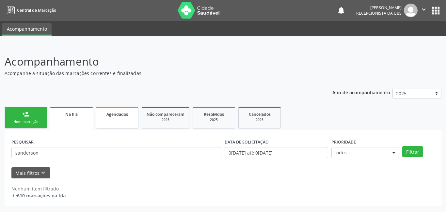
click at [109, 120] on link "Agendados" at bounding box center [117, 118] width 42 height 22
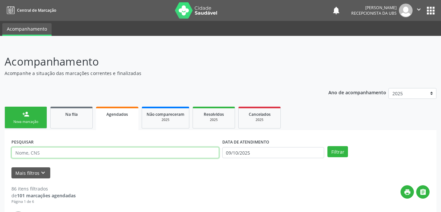
click at [124, 152] on input "text" at bounding box center [115, 152] width 208 height 11
type input "701007863652394"
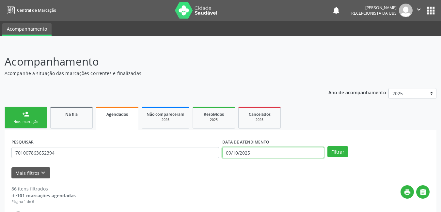
click at [253, 150] on input "09/10/2025" at bounding box center [274, 152] width 102 height 11
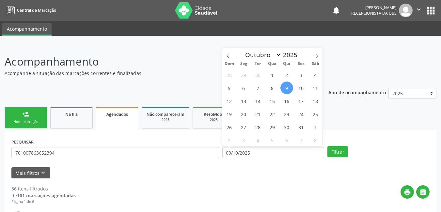
click at [288, 86] on span "9" at bounding box center [287, 88] width 13 height 13
type input "09/10/2025"
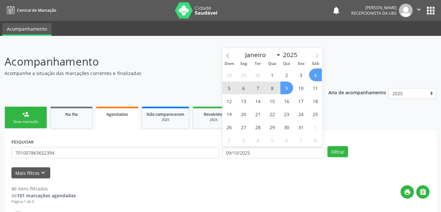
drag, startPoint x: 317, startPoint y: 53, endPoint x: 312, endPoint y: 58, distance: 6.2
click at [317, 54] on icon at bounding box center [317, 56] width 5 height 5
select select "10"
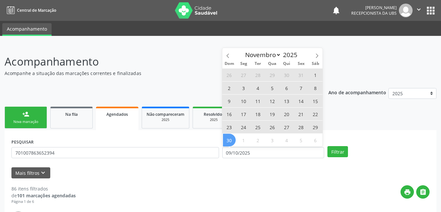
drag, startPoint x: 230, startPoint y: 145, endPoint x: 235, endPoint y: 143, distance: 5.2
click at [235, 143] on div "26 27 28 29 30 31 1 2 3 4 5 6 7 8 9 10 11 12 13 14 15 16 17 18 19 20 21 22 23 2…" at bounding box center [273, 107] width 101 height 78
click at [231, 142] on span "30" at bounding box center [229, 140] width 13 height 13
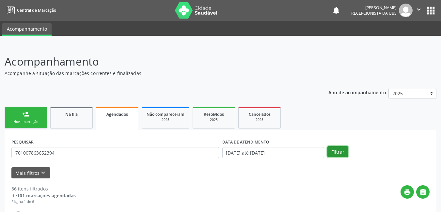
click at [339, 155] on button "Filtrar" at bounding box center [338, 151] width 21 height 11
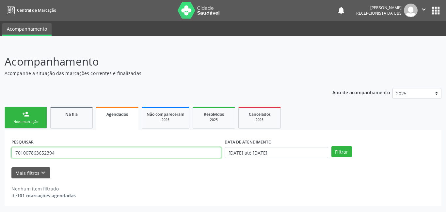
click at [93, 157] on input "701007863652394" at bounding box center [116, 152] width 210 height 11
drag, startPoint x: 58, startPoint y: 150, endPoint x: 15, endPoint y: 153, distance: 43.3
click at [15, 153] on input "701007863652394" at bounding box center [116, 152] width 210 height 11
click at [332, 146] on button "Filtrar" at bounding box center [342, 151] width 21 height 11
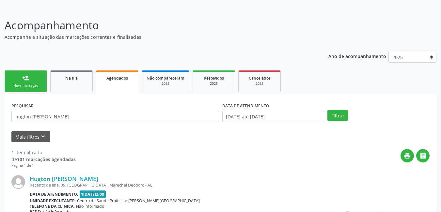
scroll to position [103, 0]
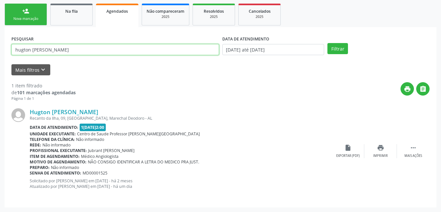
click at [111, 53] on input "hugton [PERSON_NAME]" at bounding box center [115, 49] width 208 height 11
drag, startPoint x: 42, startPoint y: 53, endPoint x: 0, endPoint y: 50, distance: 42.2
click at [0, 50] on div "Acompanhamento Acompanhe a situação das marcações correntes e finalizadas Relat…" at bounding box center [220, 77] width 441 height 271
type input "l"
click at [62, 47] on input "l" at bounding box center [115, 49] width 208 height 11
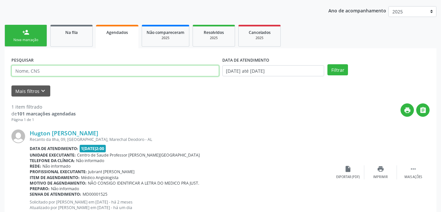
scroll to position [71, 0]
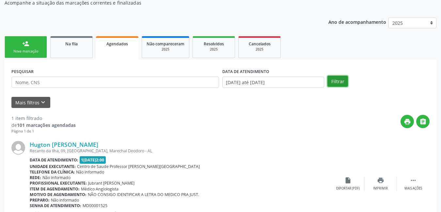
click at [341, 86] on button "Filtrar" at bounding box center [338, 81] width 21 height 11
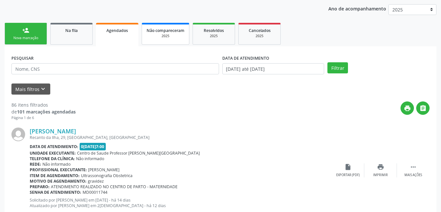
scroll to position [103, 0]
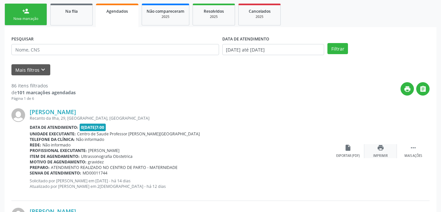
click at [383, 154] on div "print Imprimir" at bounding box center [381, 151] width 33 height 14
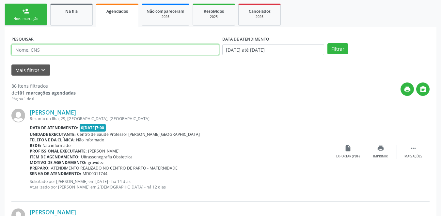
click at [59, 51] on input "text" at bounding box center [115, 49] width 208 height 11
type input "[PERSON_NAME] do nascimento"
click at [328, 43] on button "Filtrar" at bounding box center [338, 48] width 21 height 11
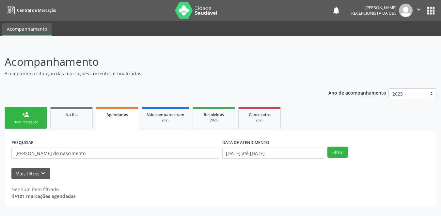
scroll to position [0, 0]
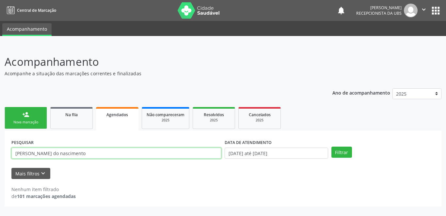
click at [85, 155] on input "[PERSON_NAME] do nascimento" at bounding box center [116, 152] width 210 height 11
drag, startPoint x: 85, startPoint y: 155, endPoint x: 0, endPoint y: 162, distance: 84.9
click at [0, 162] on div "Acompanhamento Acompanhe a situação das marcações correntes e finalizadas Relat…" at bounding box center [223, 130] width 446 height 171
type input "704606124039429"
click at [332, 146] on button "Filtrar" at bounding box center [342, 151] width 21 height 11
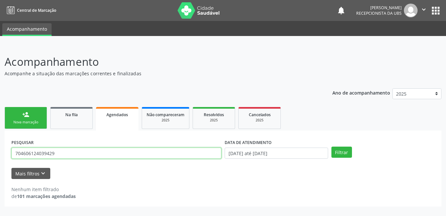
click at [58, 157] on input "704606124039429" at bounding box center [116, 152] width 210 height 11
drag, startPoint x: 55, startPoint y: 153, endPoint x: 0, endPoint y: 144, distance: 55.2
click at [0, 144] on div "Acompanhamento Acompanhe a situação das marcações correntes e finalizadas Relat…" at bounding box center [223, 130] width 446 height 171
click at [62, 155] on input "text" at bounding box center [116, 152] width 210 height 11
type input "[PERSON_NAME] do nascimento"
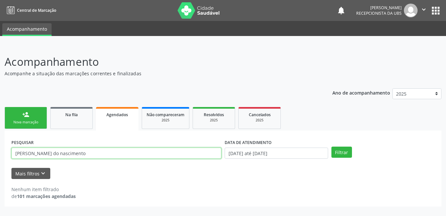
click at [332, 146] on button "Filtrar" at bounding box center [342, 151] width 21 height 11
click at [76, 152] on input "[PERSON_NAME] do nascimento" at bounding box center [116, 152] width 210 height 11
drag, startPoint x: 76, startPoint y: 152, endPoint x: 0, endPoint y: 136, distance: 77.8
click at [0, 131] on div "Acompanhamento Acompanhe a situação das marcações correntes e finalizadas Relat…" at bounding box center [223, 130] width 446 height 171
click at [68, 154] on input "text" at bounding box center [116, 152] width 210 height 11
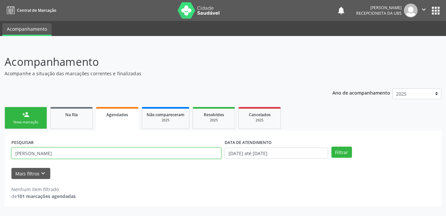
type input "[PERSON_NAME]"
click at [332, 146] on button "Filtrar" at bounding box center [342, 151] width 21 height 11
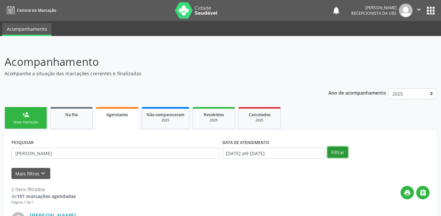
click at [343, 155] on button "Filtrar" at bounding box center [338, 151] width 21 height 11
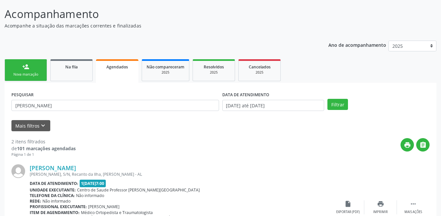
scroll to position [37, 0]
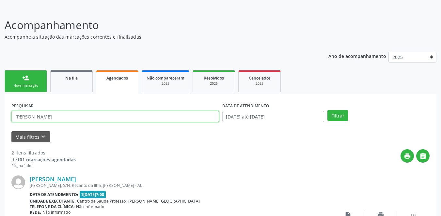
click at [51, 115] on input "[PERSON_NAME]" at bounding box center [115, 116] width 208 height 11
drag, startPoint x: 50, startPoint y: 115, endPoint x: 0, endPoint y: 120, distance: 50.2
click at [0, 120] on div "Acompanhamento Acompanhe a situação das marcações correntes e finalizadas Relat…" at bounding box center [220, 193] width 441 height 371
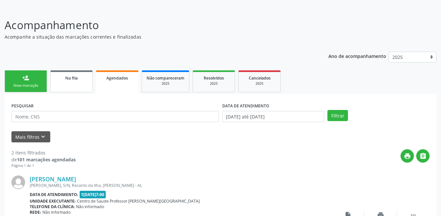
click at [65, 85] on link "Na fila" at bounding box center [71, 81] width 42 height 22
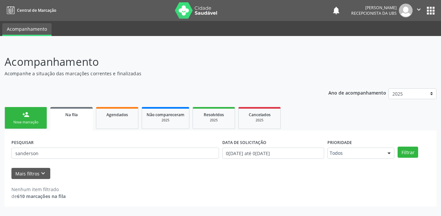
scroll to position [0, 0]
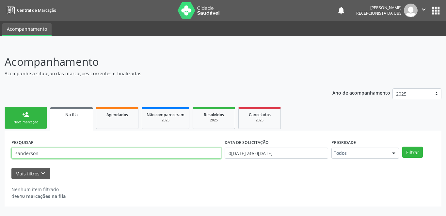
click at [67, 151] on input "sanderson" at bounding box center [116, 152] width 210 height 11
type input "s"
type input "[PERSON_NAME]"
click at [403, 146] on button "Filtrar" at bounding box center [413, 151] width 21 height 11
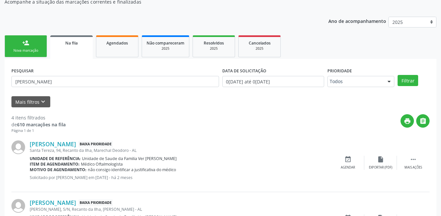
scroll to position [39, 0]
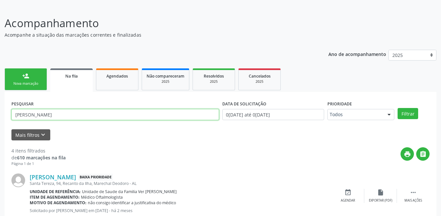
click at [48, 114] on input "[PERSON_NAME]" at bounding box center [115, 114] width 208 height 11
drag, startPoint x: 47, startPoint y: 114, endPoint x: 0, endPoint y: 110, distance: 47.3
click at [0, 110] on div "Acompanhamento Acompanhe a situação das marcações correntes e finalizadas Relat…" at bounding box center [220, 209] width 441 height 405
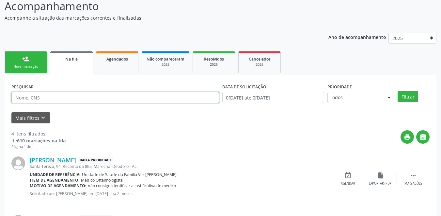
scroll to position [71, 0]
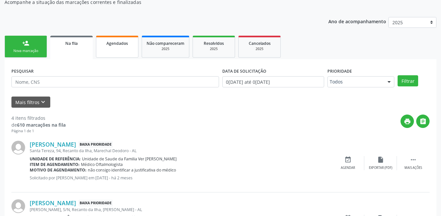
click at [124, 49] on link "Agendados" at bounding box center [117, 47] width 42 height 22
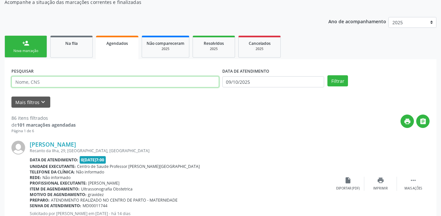
click at [93, 81] on input "text" at bounding box center [115, 81] width 208 height 11
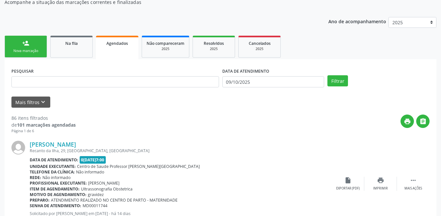
click at [299, 156] on div "Data de atendimento: [DATE] 07:00" at bounding box center [181, 160] width 302 height 8
